Goal: Check status: Check status

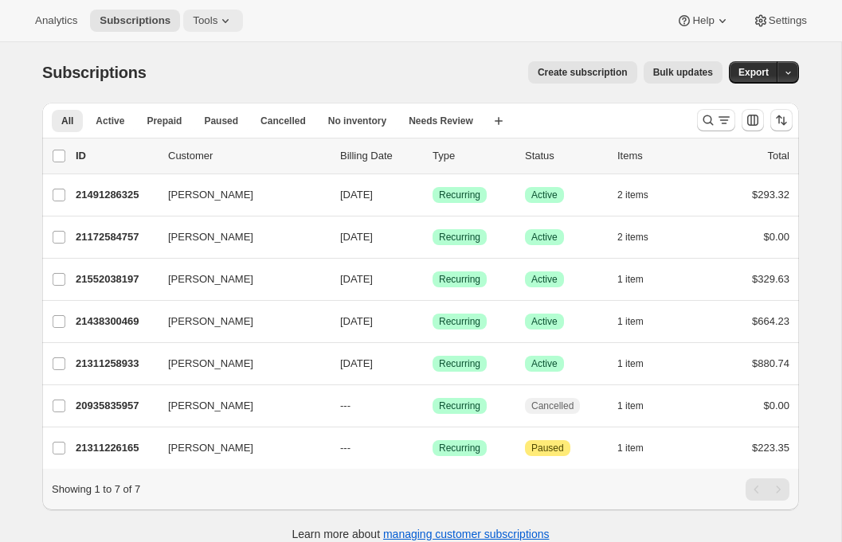
click at [233, 23] on icon at bounding box center [225, 21] width 16 height 16
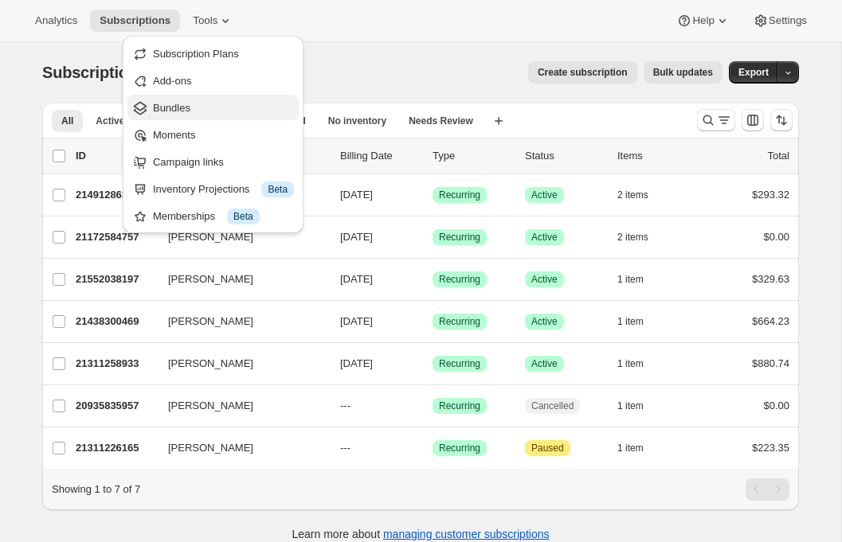
click at [228, 105] on span "Bundles" at bounding box center [223, 108] width 141 height 16
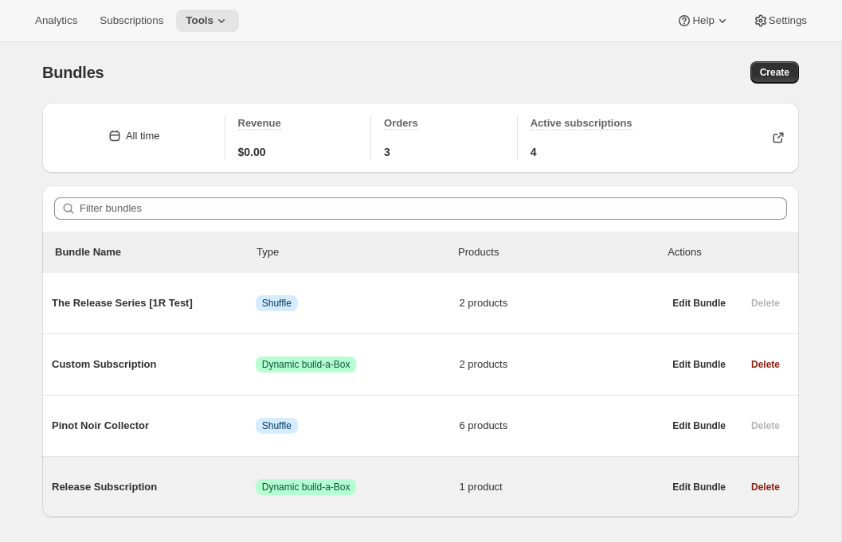
scroll to position [42, 0]
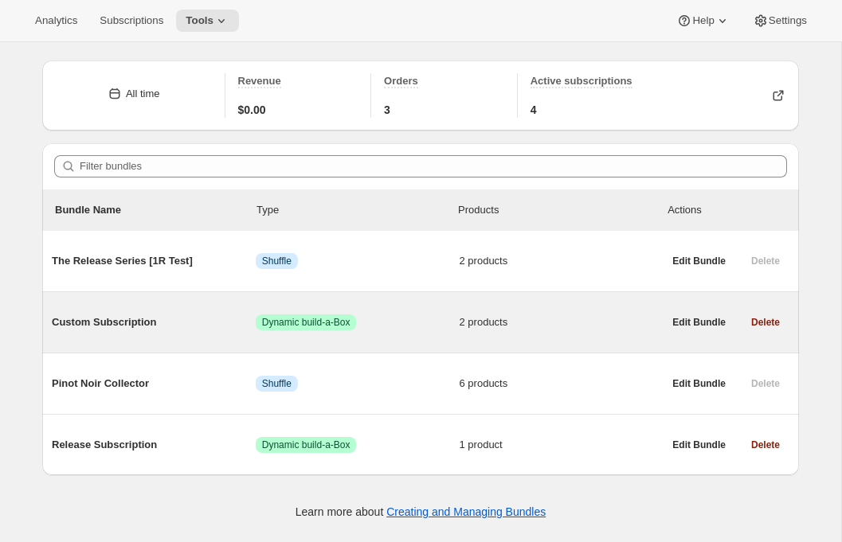
click at [135, 313] on div "Custom Subscription Success Dynamic build-a-Box 2 products" at bounding box center [357, 322] width 611 height 41
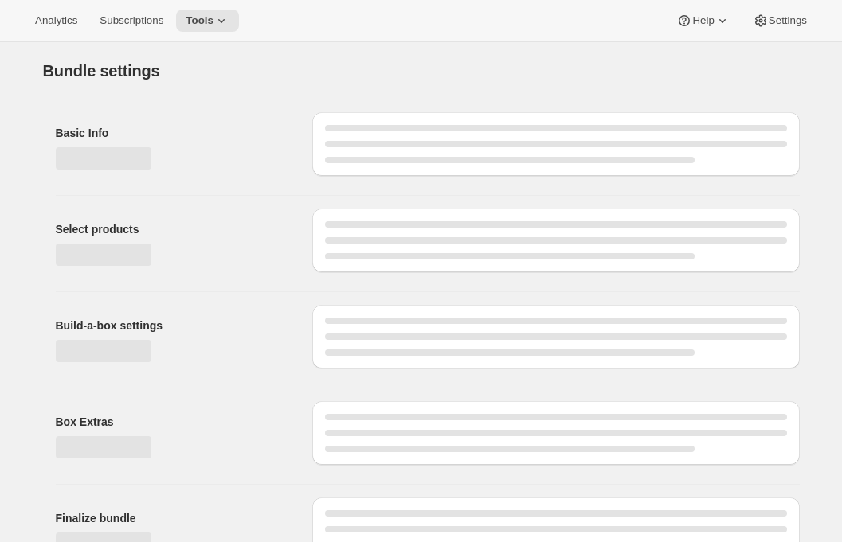
type input "Custom Subscription"
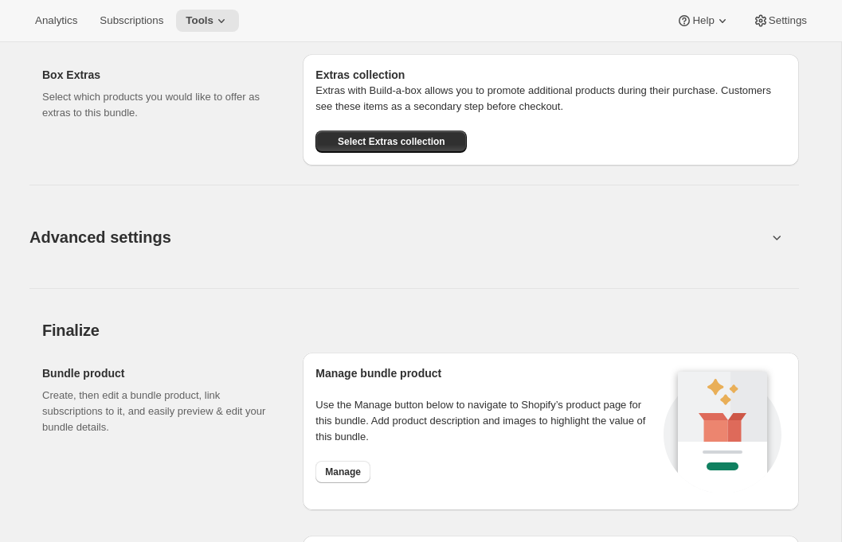
scroll to position [1262, 0]
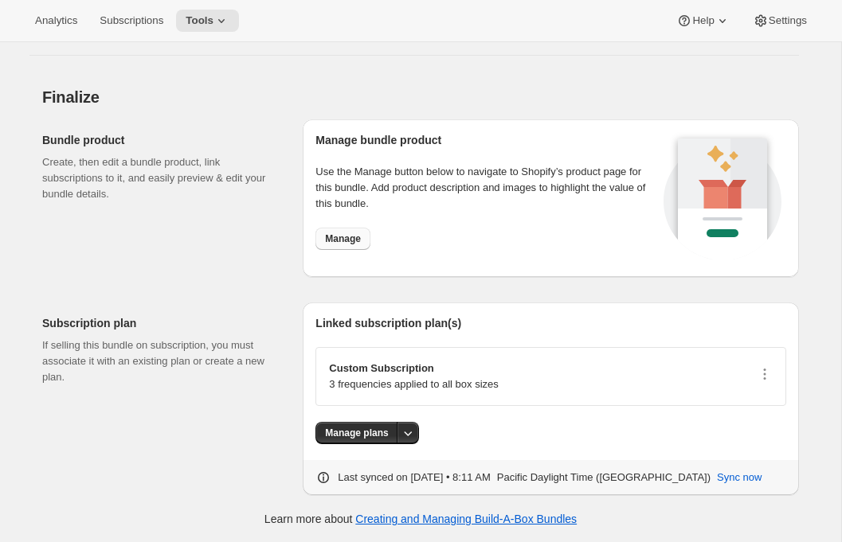
click at [354, 233] on span "Manage" at bounding box center [343, 239] width 36 height 13
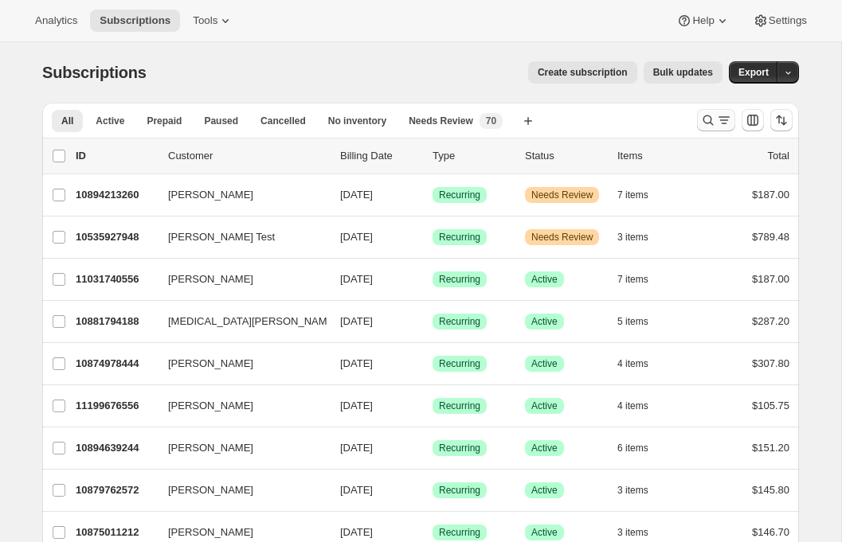
click at [715, 122] on icon "Search and filter results" at bounding box center [708, 120] width 16 height 16
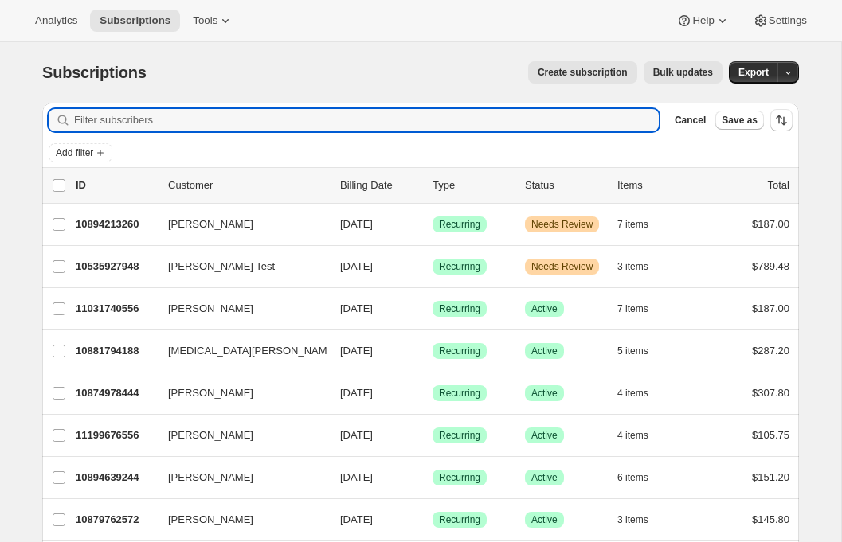
paste input "kerdiakoff@gmail.com"
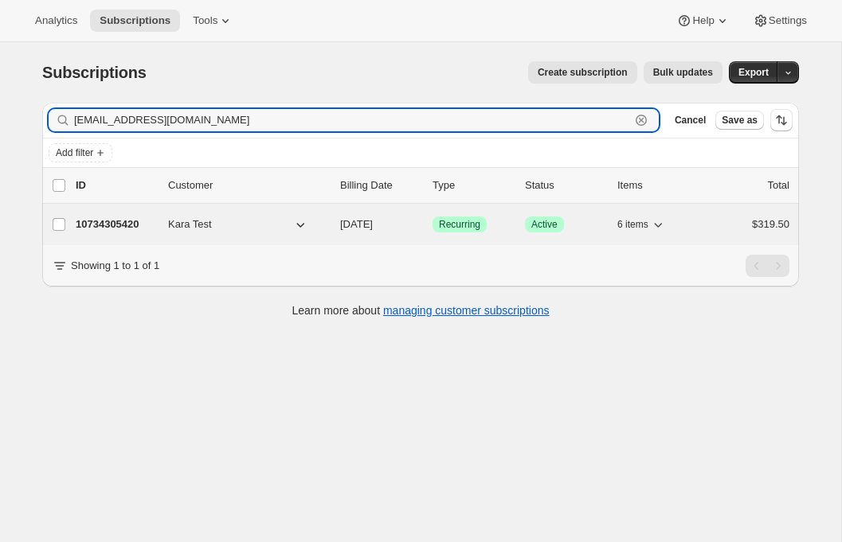
type input "kerdiakoff@gmail.com"
click at [106, 223] on p "10734305420" at bounding box center [116, 225] width 80 height 16
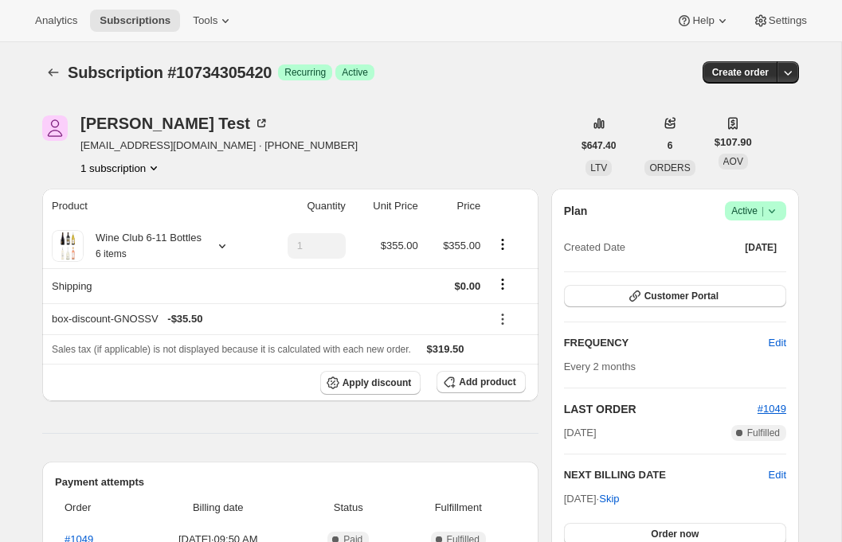
click at [221, 66] on span "Subscription #10734305420" at bounding box center [170, 73] width 204 height 18
copy span "10734305420"
